Goal: Find specific page/section: Find specific page/section

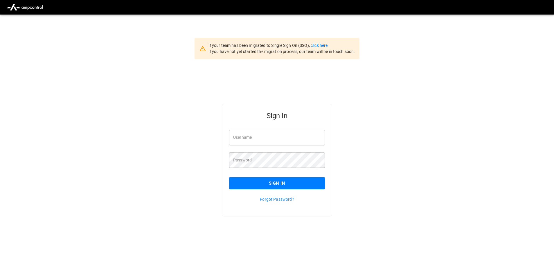
type input "**********"
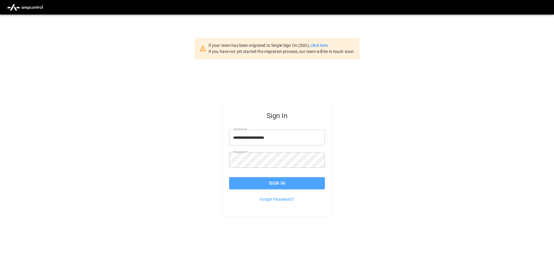
click at [276, 185] on button "Sign In" at bounding box center [277, 183] width 96 height 12
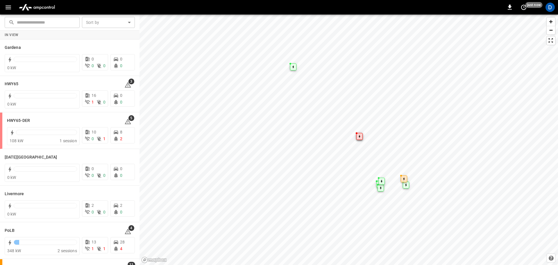
click at [49, 19] on input "text" at bounding box center [46, 22] width 59 height 11
click at [146, 5] on div "0 just now D" at bounding box center [279, 7] width 558 height 15
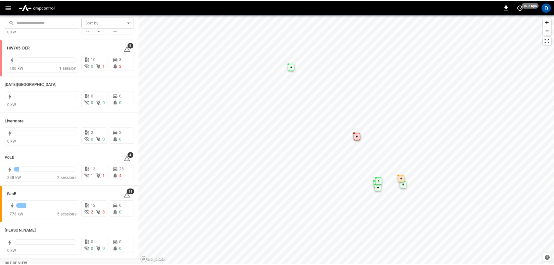
scroll to position [87, 0]
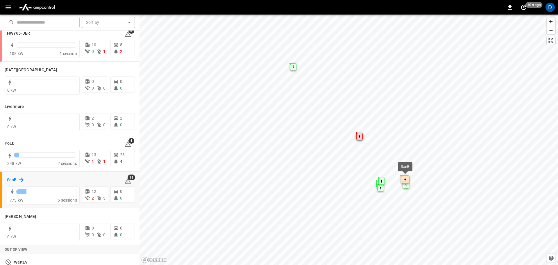
click at [15, 178] on h6 "SanB" at bounding box center [12, 180] width 10 height 6
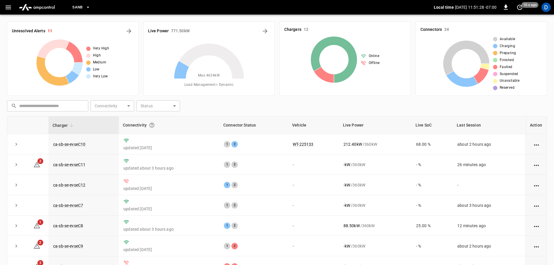
click at [259, 109] on div "​ ​ Connectivity ​ Connectivity Status ​ Status" at bounding box center [276, 104] width 543 height 13
click at [252, 108] on div "​ ​ Connectivity ​ Connectivity Status ​ Status" at bounding box center [276, 104] width 543 height 13
click at [257, 103] on div "​ ​ Connectivity ​ Connectivity Status ​ Status" at bounding box center [276, 104] width 543 height 13
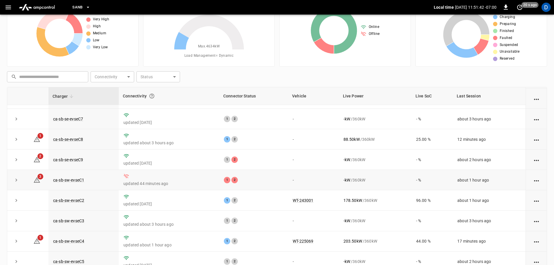
scroll to position [58, 0]
